Goal: Entertainment & Leisure: Consume media (video, audio)

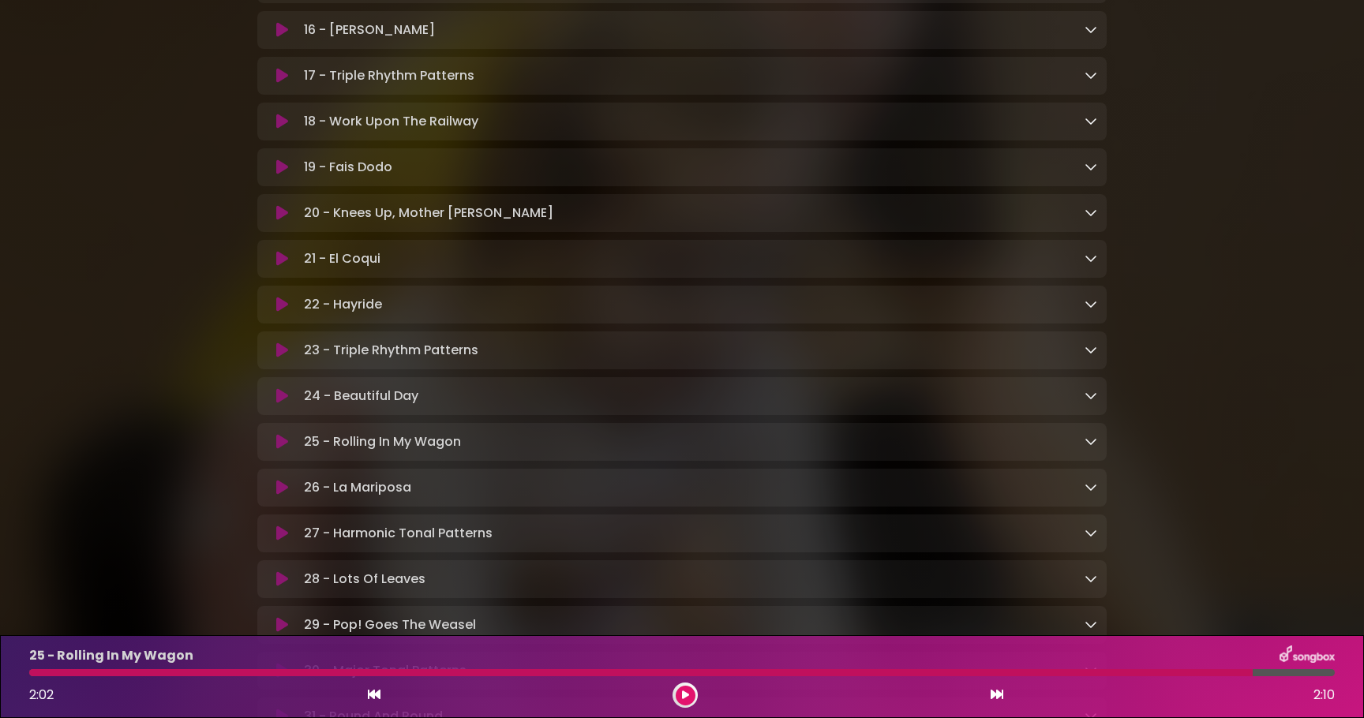
scroll to position [1151, 0]
click at [286, 494] on icon at bounding box center [282, 486] width 12 height 16
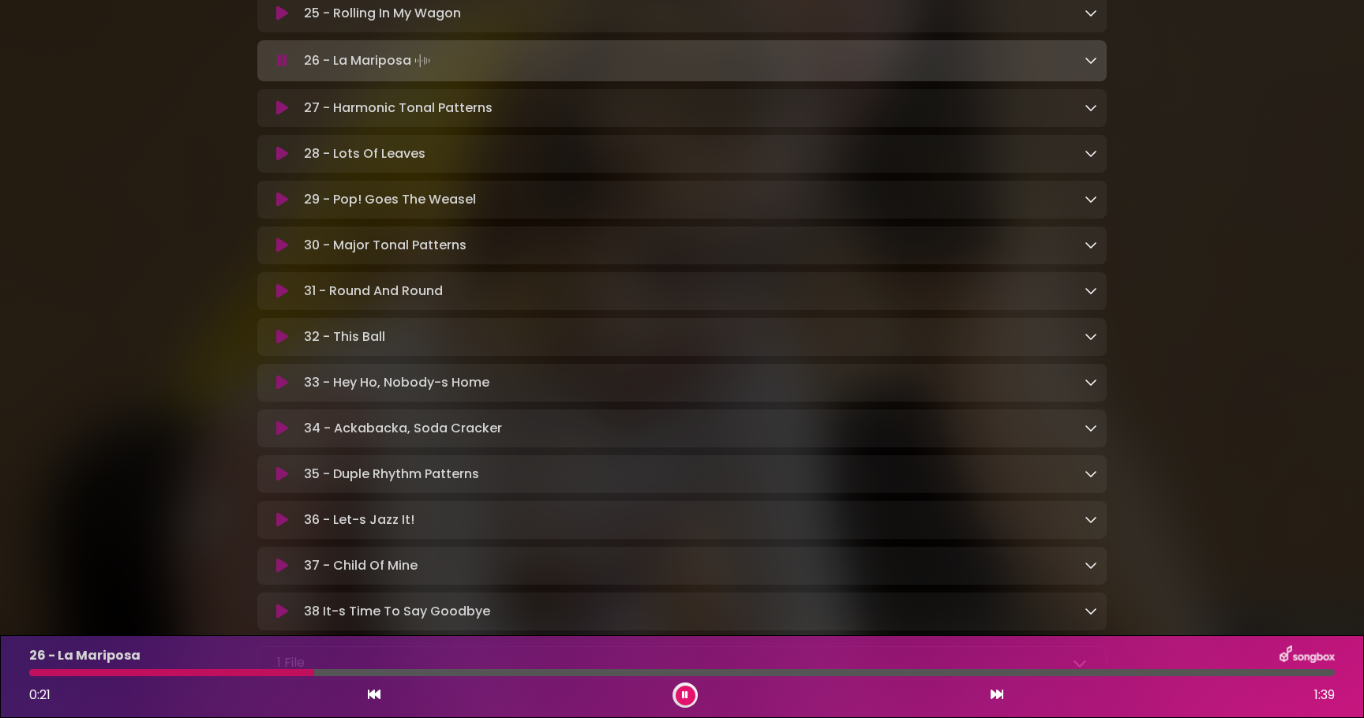
scroll to position [1533, 0]
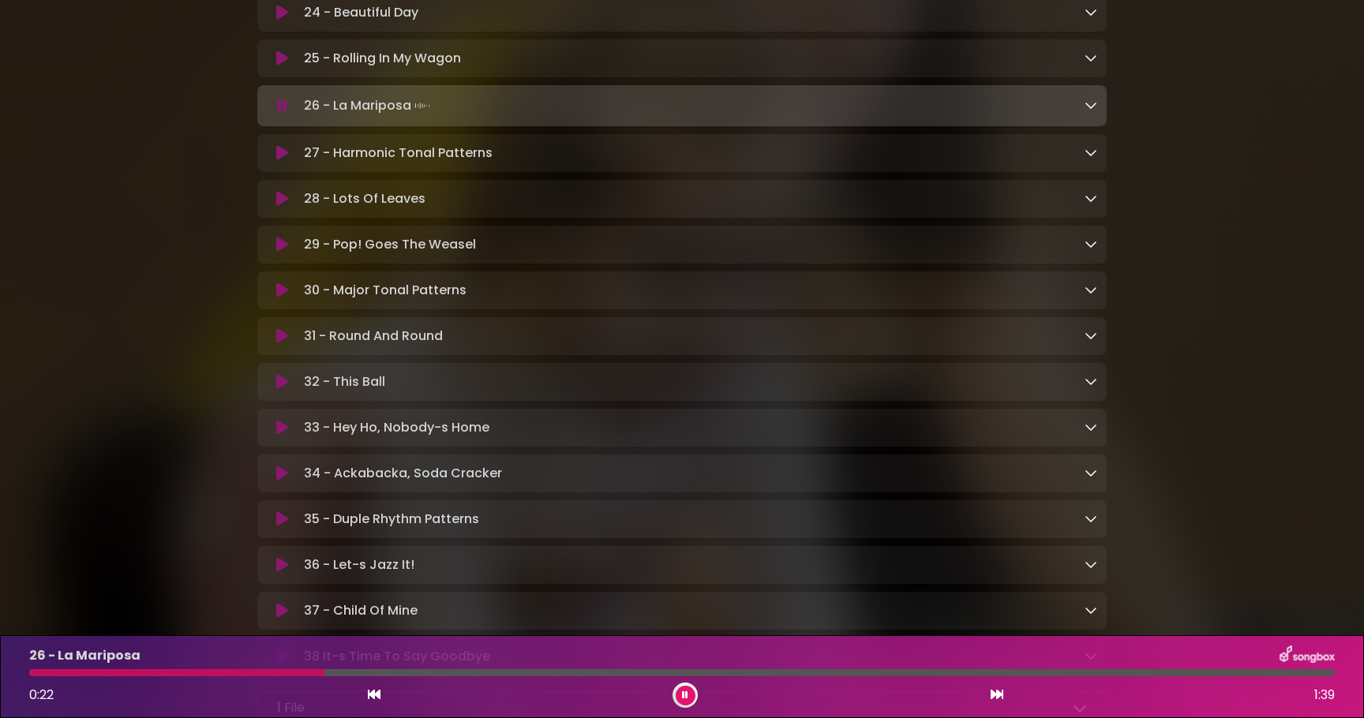
click at [281, 66] on icon at bounding box center [282, 59] width 12 height 16
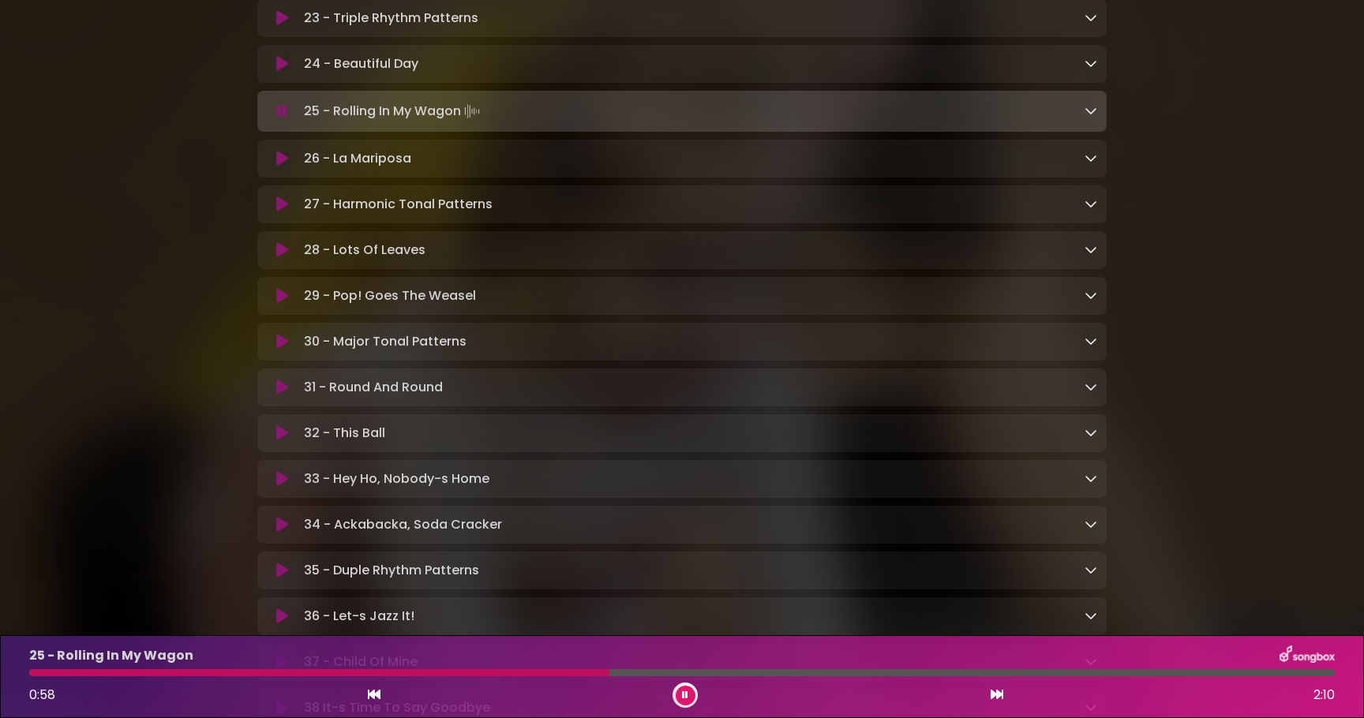
scroll to position [1480, 0]
click at [278, 162] on icon at bounding box center [282, 160] width 12 height 16
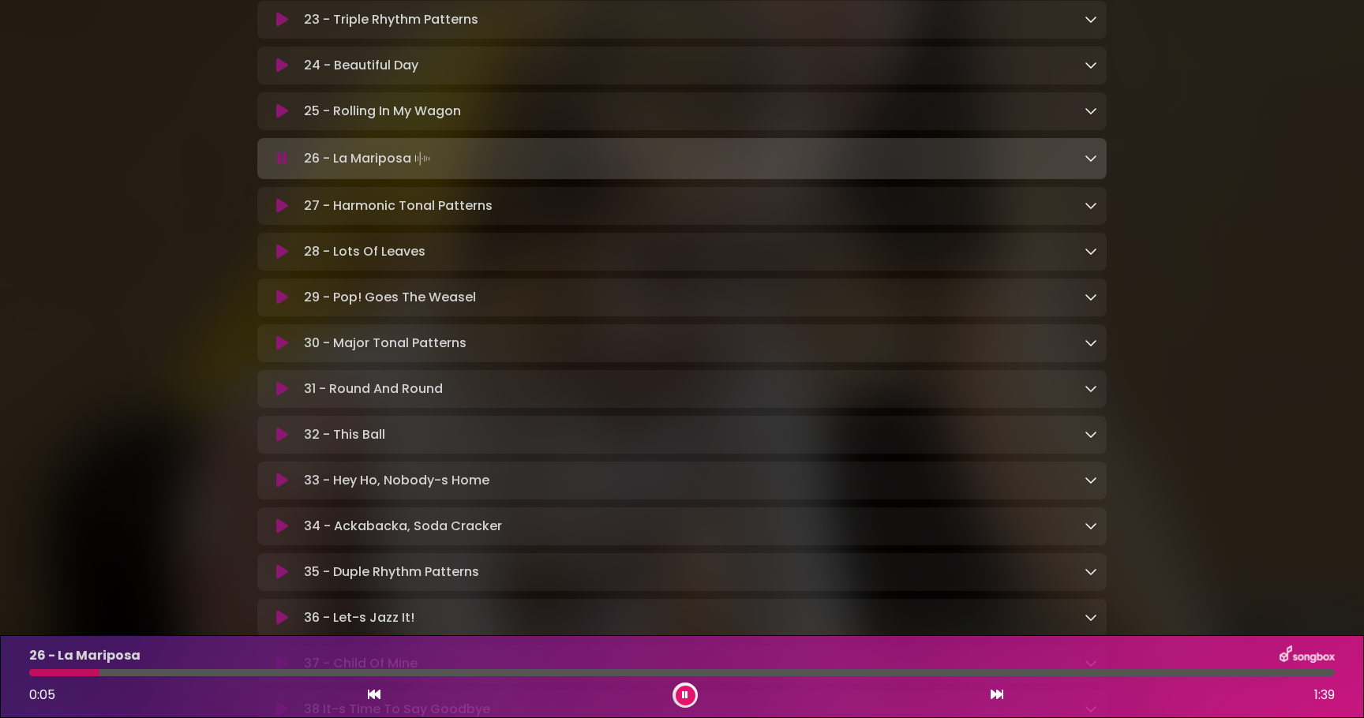
click at [276, 534] on icon at bounding box center [282, 526] width 12 height 16
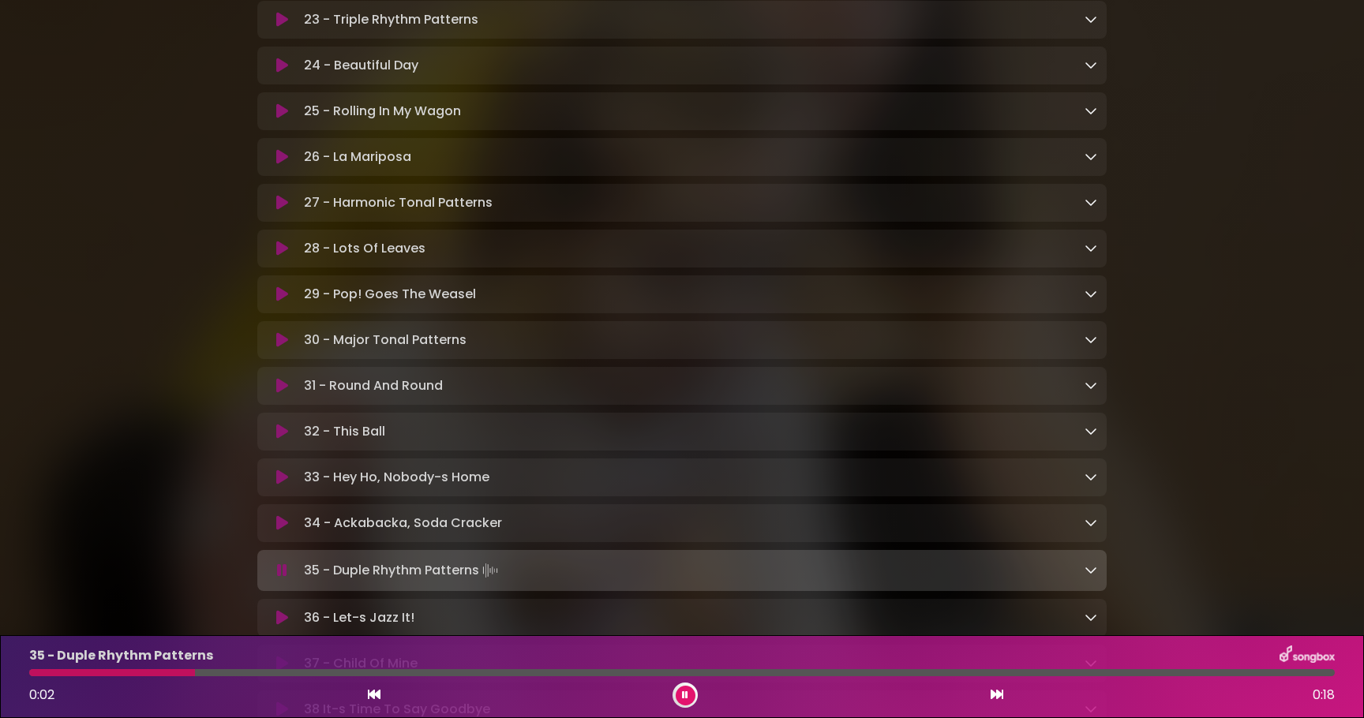
click at [280, 119] on icon at bounding box center [282, 111] width 12 height 16
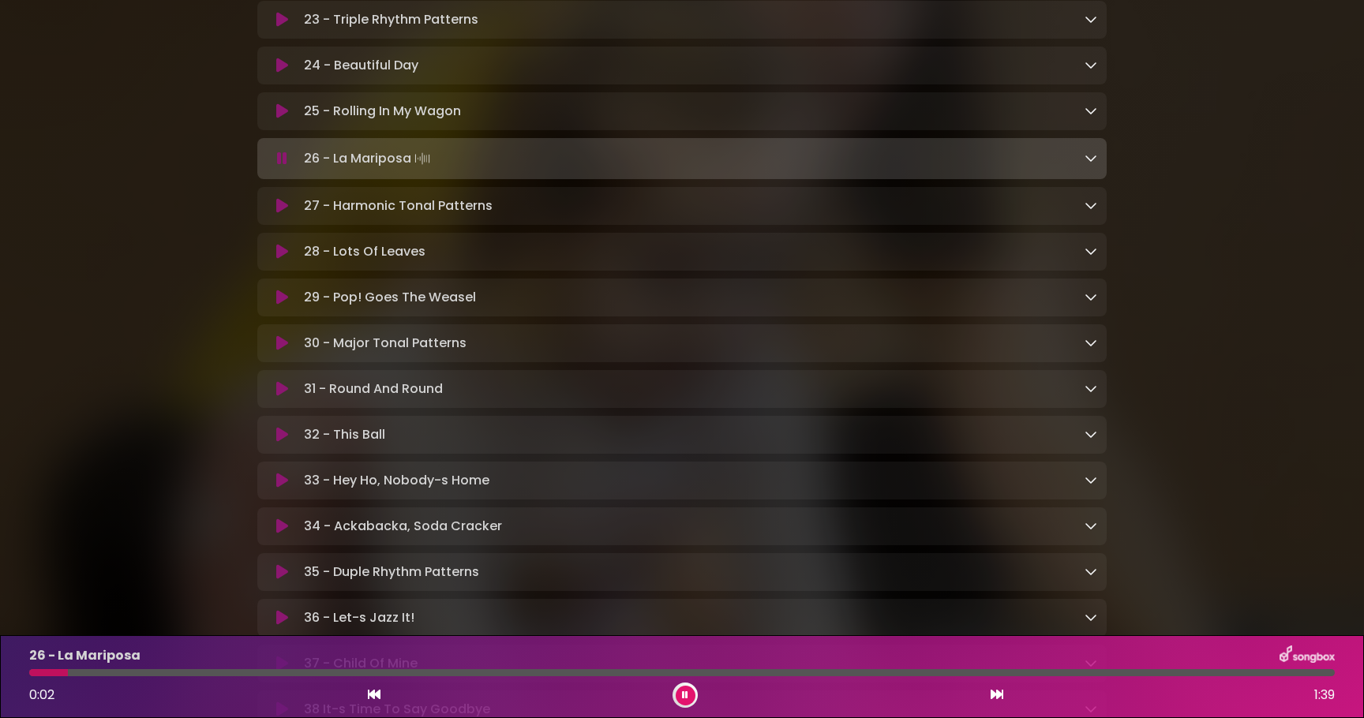
click at [279, 119] on icon at bounding box center [282, 111] width 12 height 16
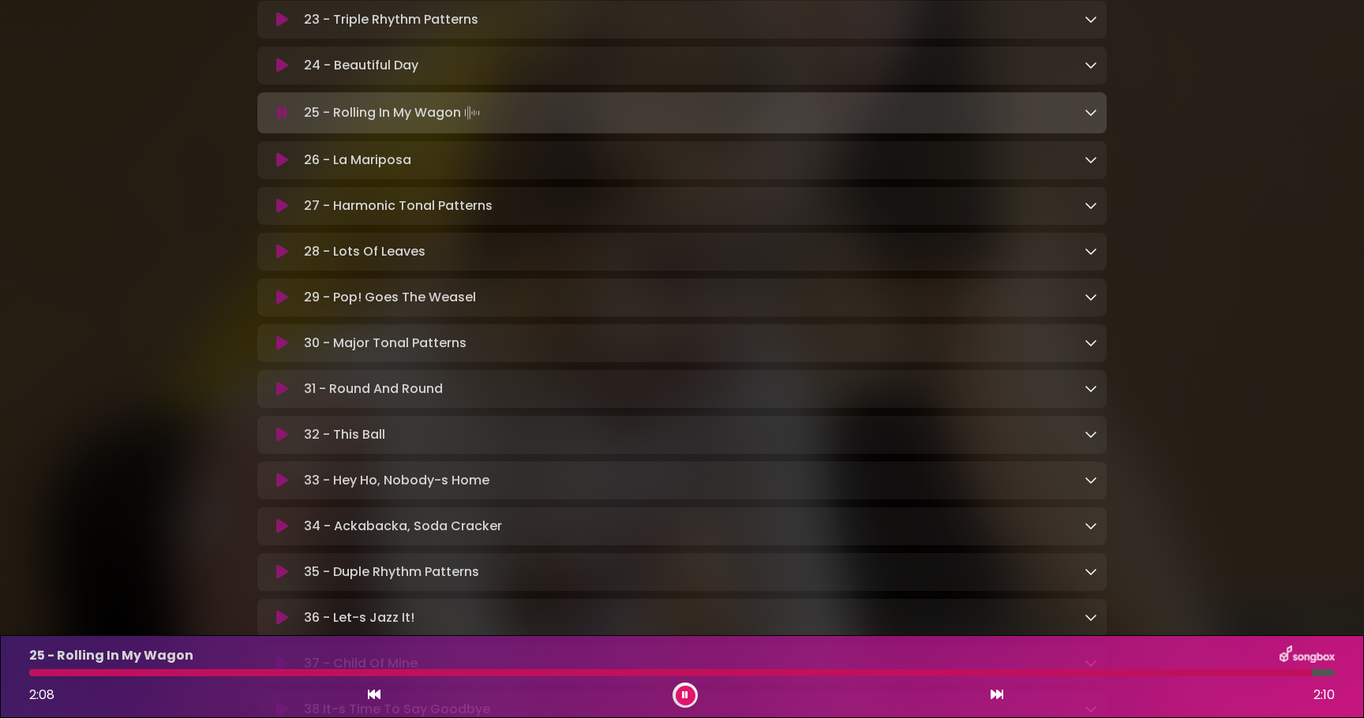
click at [279, 121] on icon at bounding box center [282, 113] width 10 height 16
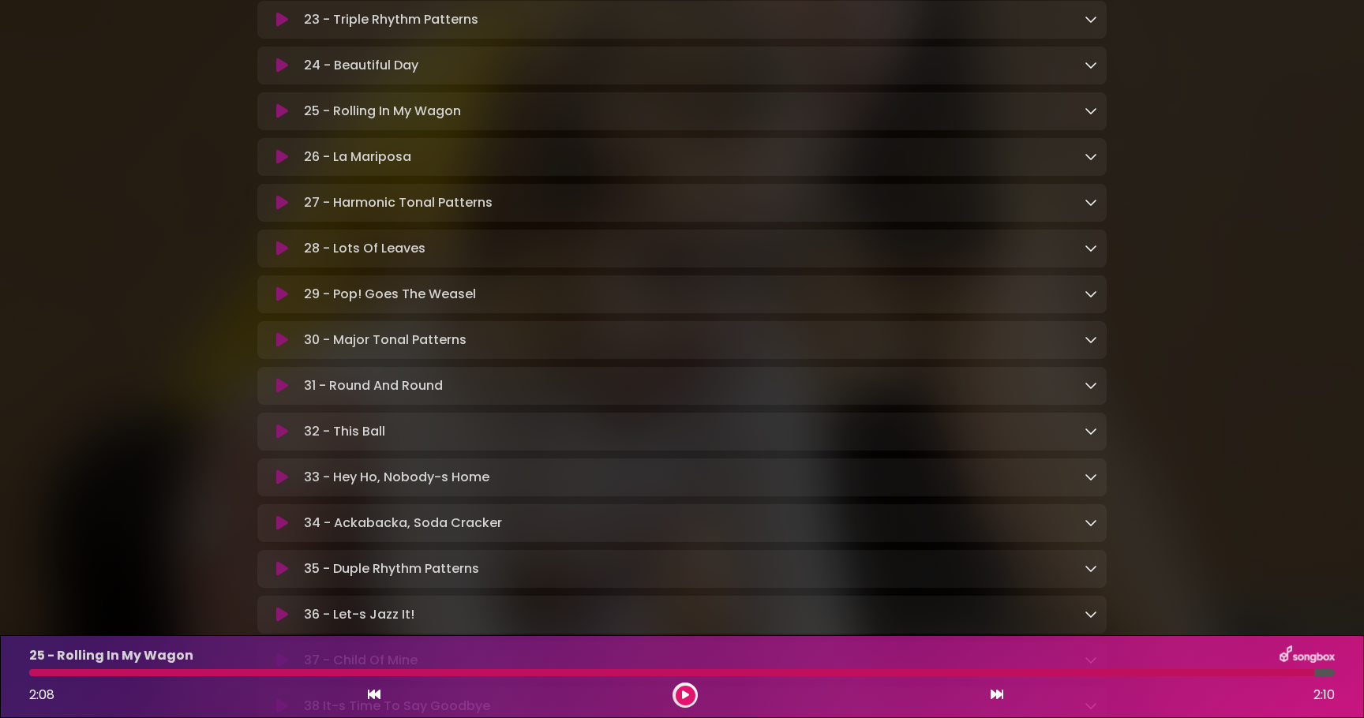
click at [279, 119] on icon at bounding box center [282, 111] width 12 height 16
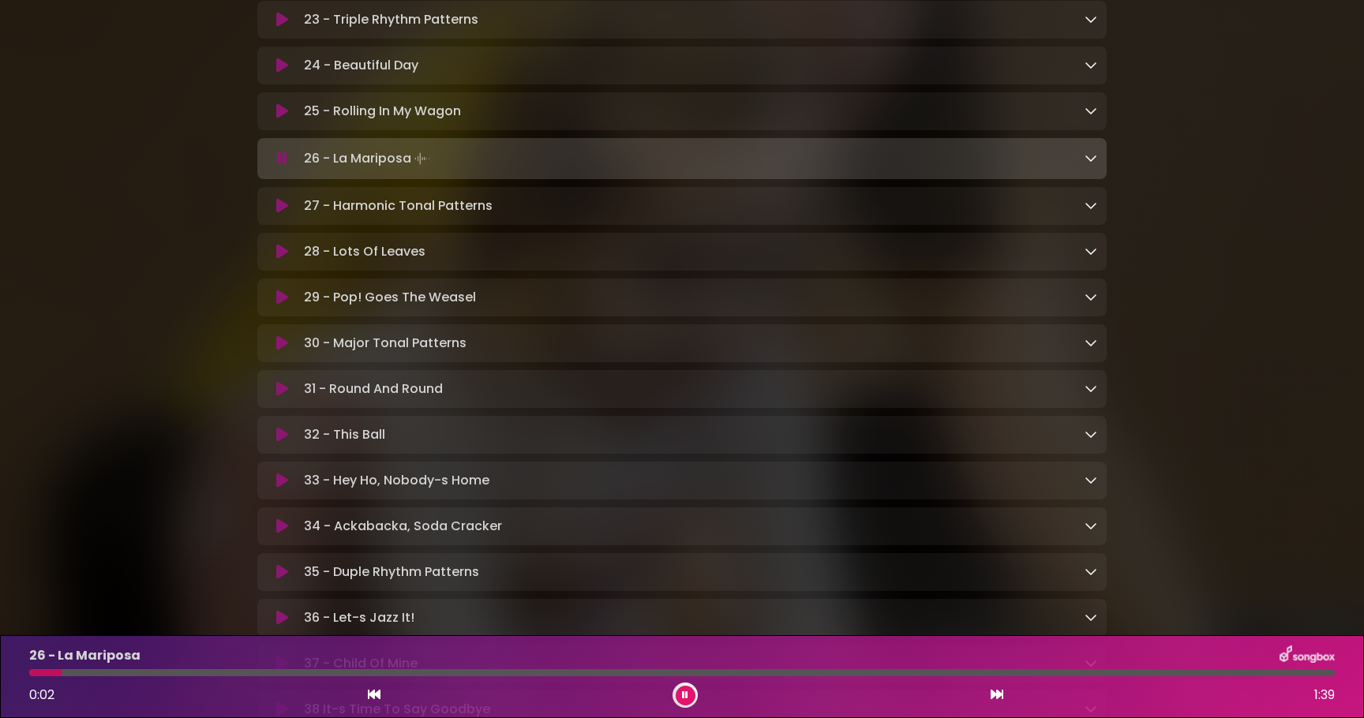
click at [279, 119] on icon at bounding box center [282, 111] width 12 height 16
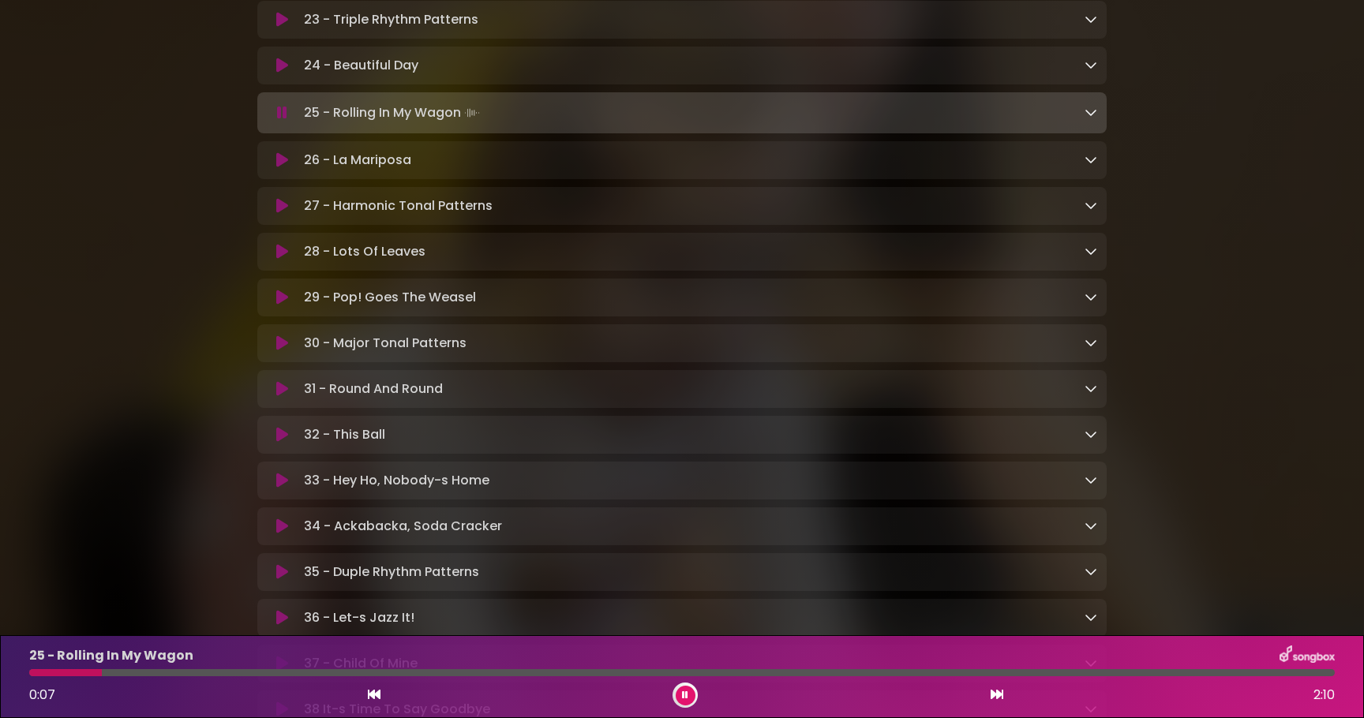
click at [279, 167] on icon at bounding box center [282, 160] width 12 height 16
